Goal: Task Accomplishment & Management: Manage account settings

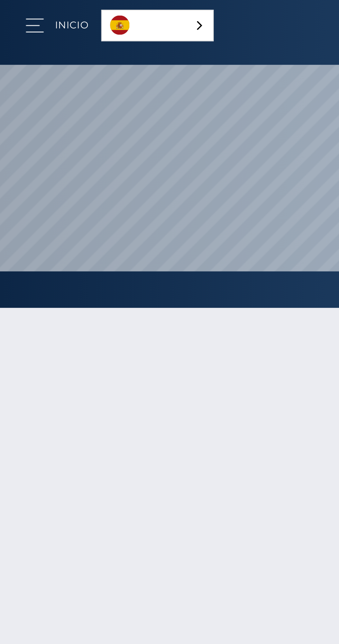
click at [72, 12] on link "Español" at bounding box center [67, 11] width 47 height 13
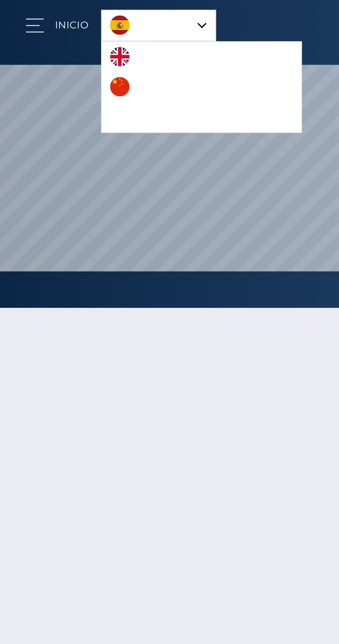
click at [17, 11] on span "button" at bounding box center [14, 11] width 6 height 0
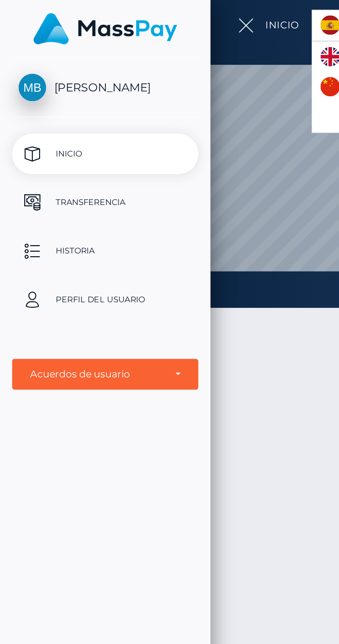
click at [47, 131] on p "Perfil del usuario" at bounding box center [45, 128] width 74 height 10
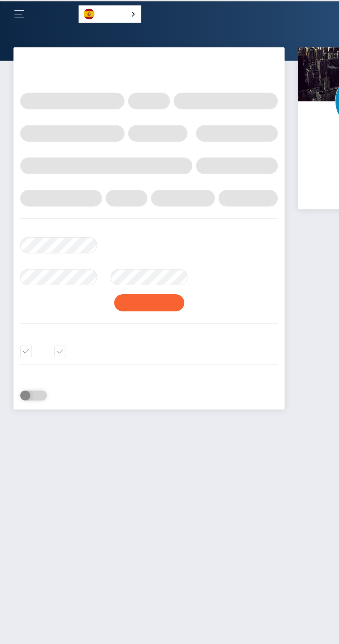
select select
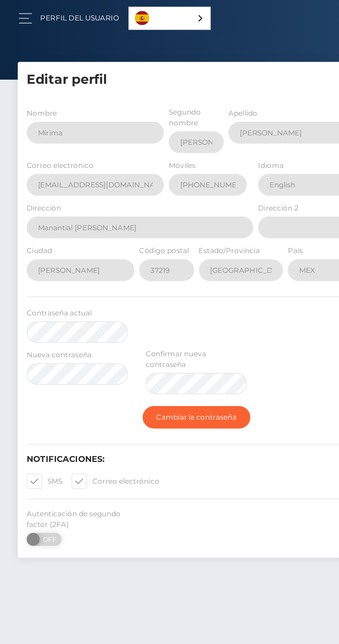
click at [27, 84] on div "Nombre Mirima" at bounding box center [53, 78] width 87 height 30
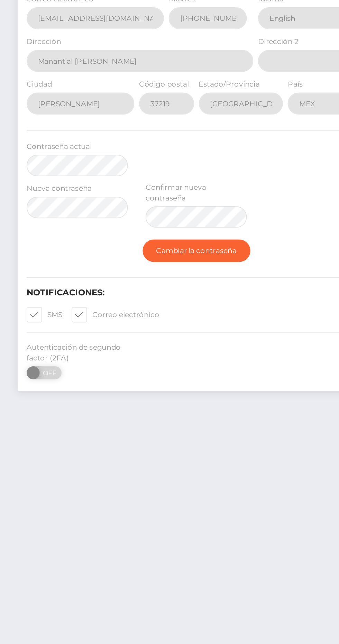
click at [174, 204] on div "Nueva contraseña Confirmar nueva contraseña" at bounding box center [114, 219] width 209 height 30
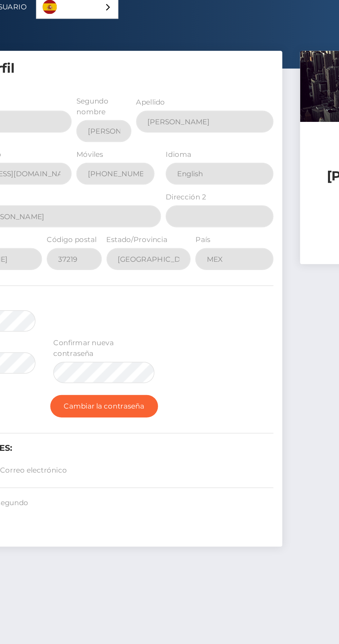
click at [176, 145] on label "País" at bounding box center [172, 147] width 9 height 6
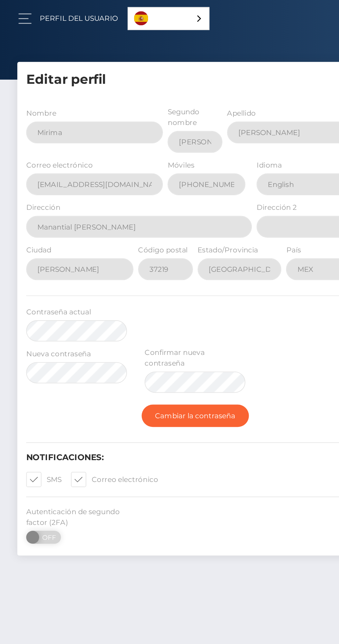
click at [21, 10] on button "button" at bounding box center [17, 10] width 13 height 9
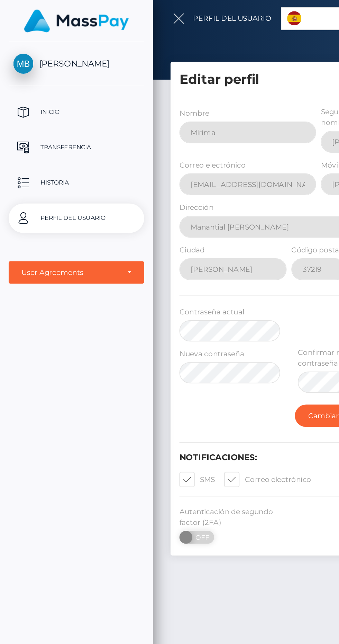
click at [42, 86] on p "Transferencia" at bounding box center [45, 86] width 74 height 10
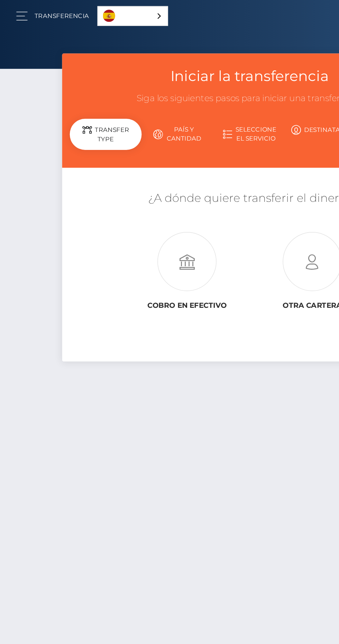
click at [24, 10] on link "Transferencia" at bounding box center [42, 10] width 37 height 15
